Goal: Information Seeking & Learning: Learn about a topic

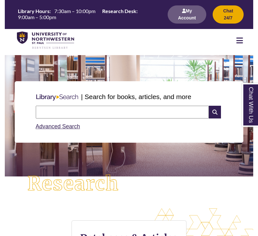
click at [120, 110] on input "text" at bounding box center [122, 112] width 173 height 13
type input "**********"
